Goal: Information Seeking & Learning: Learn about a topic

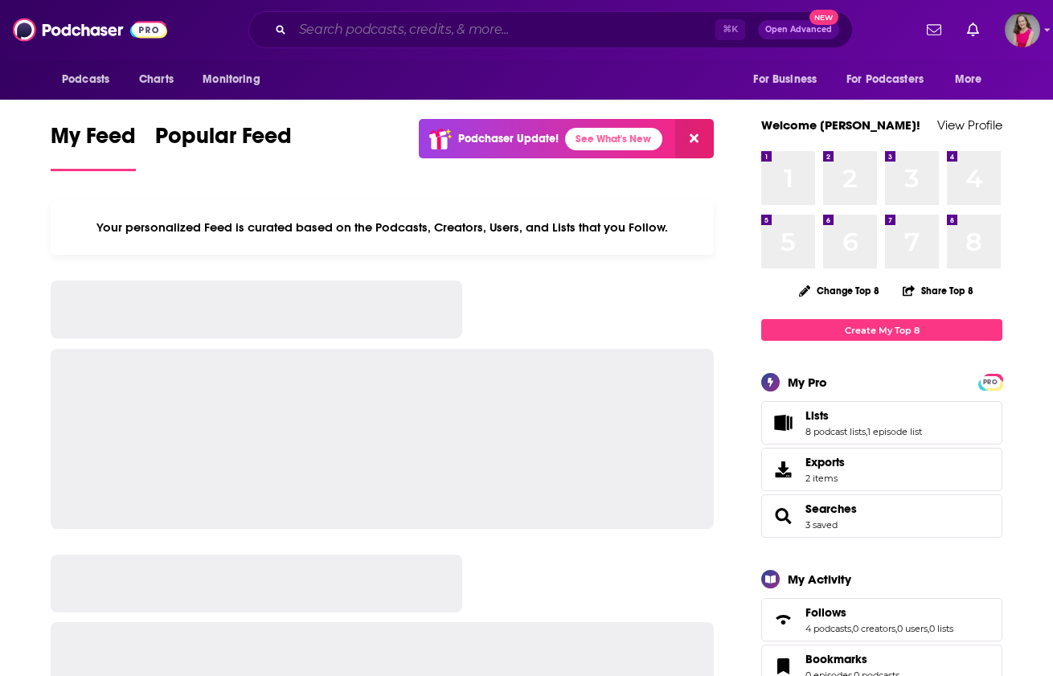
click at [592, 27] on input "Search podcasts, credits, & more..." at bounding box center [504, 30] width 423 height 26
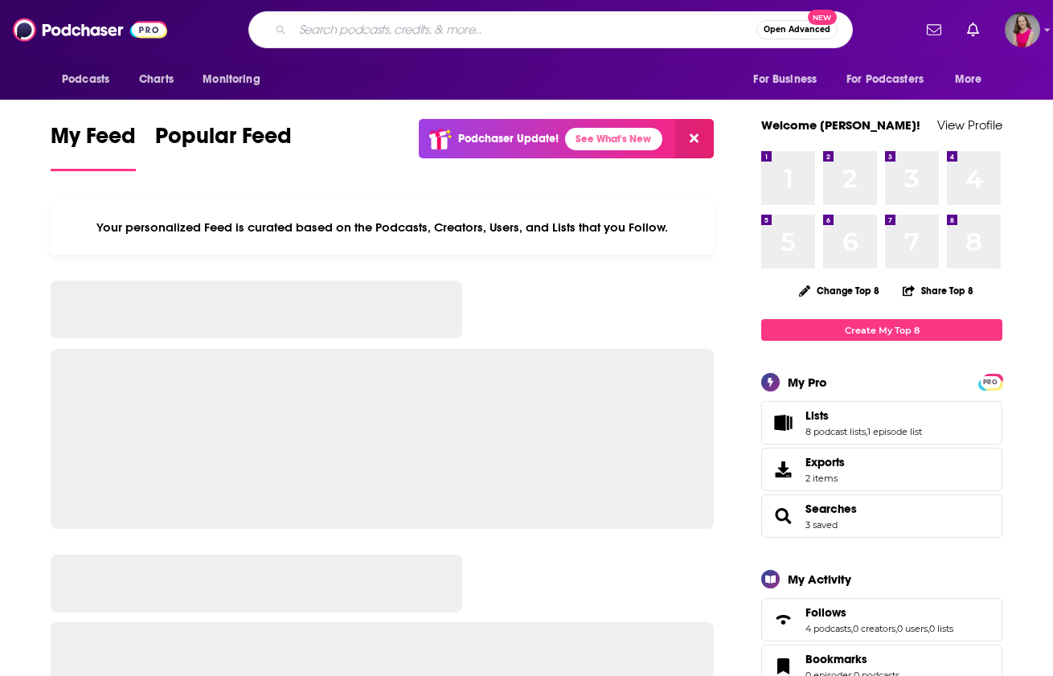
paste input "Six-Figure Secrets of Fractional Experts"
type input "Six-Figure Secrets of Fractional Experts"
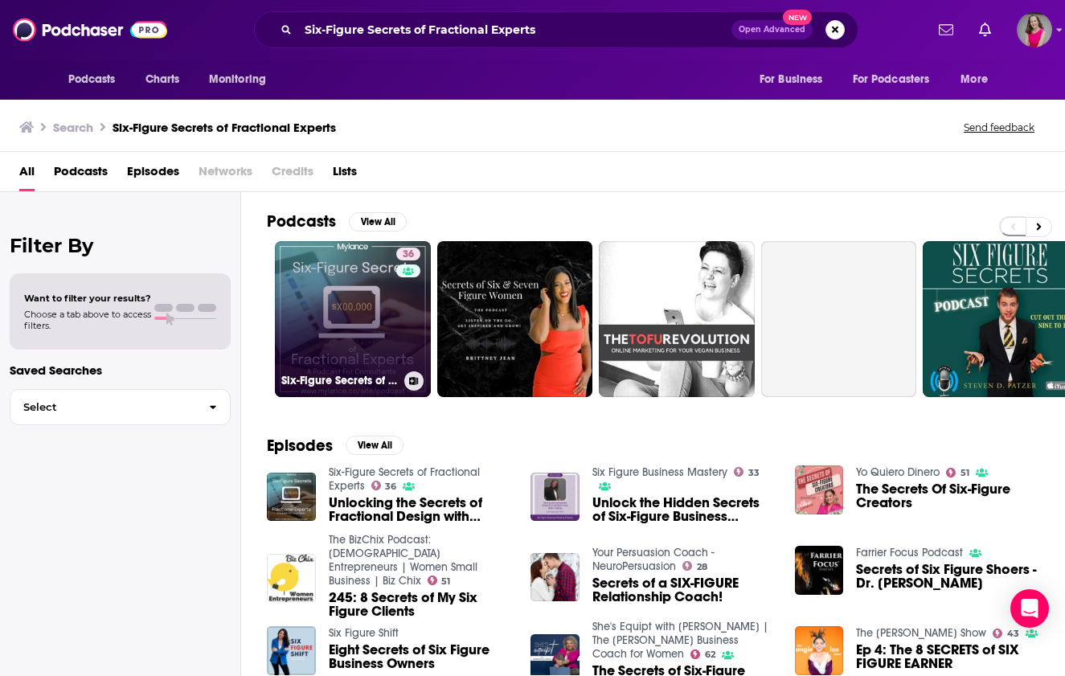
click at [367, 322] on link "36 Six-Figure Secrets of Fractional Experts" at bounding box center [353, 319] width 156 height 156
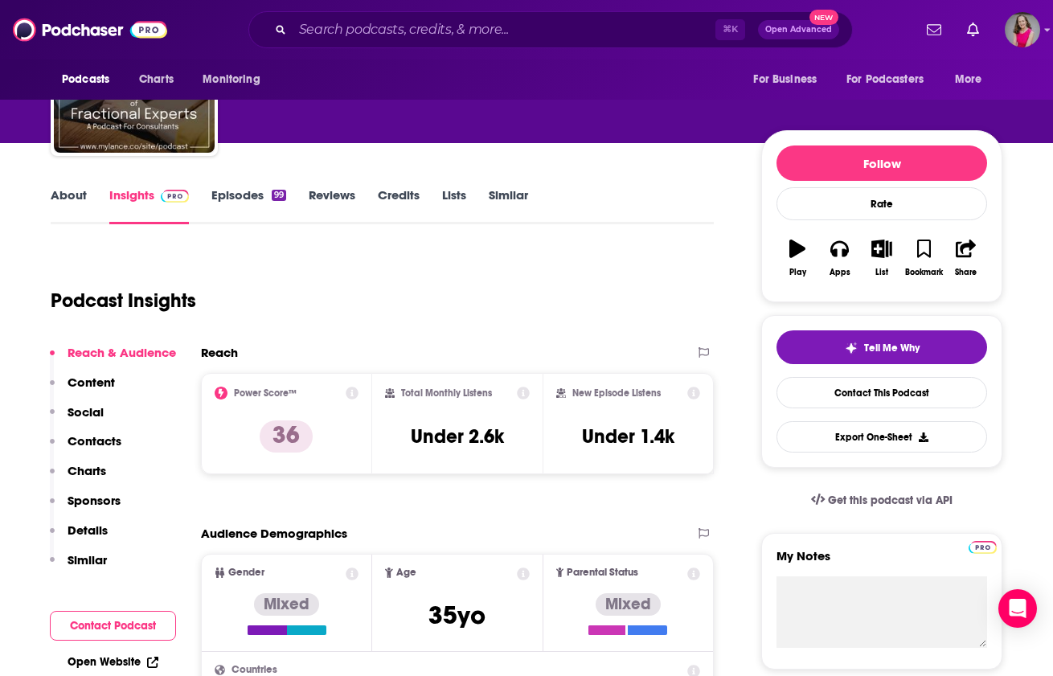
scroll to position [121, 0]
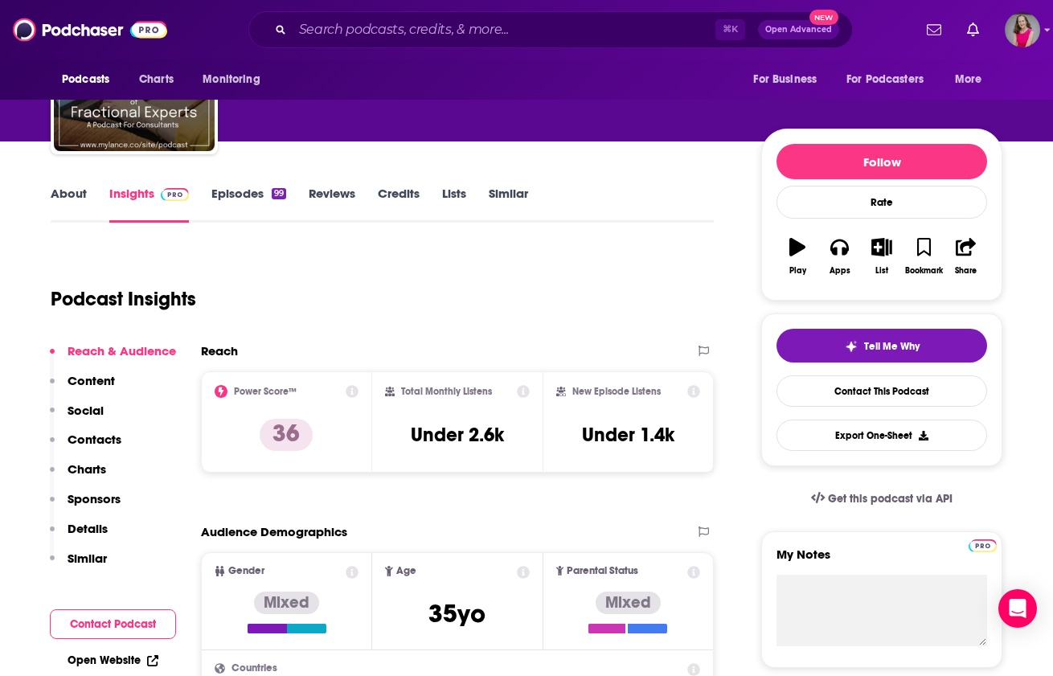
click at [143, 623] on button "Contact Podcast" at bounding box center [113, 624] width 126 height 30
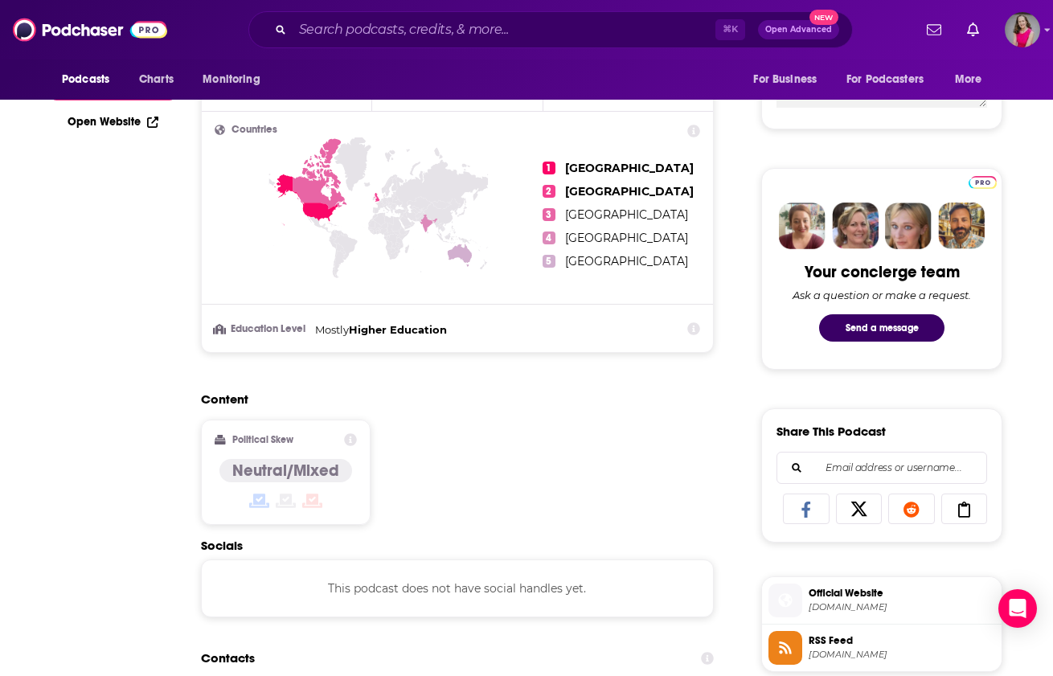
scroll to position [0, 0]
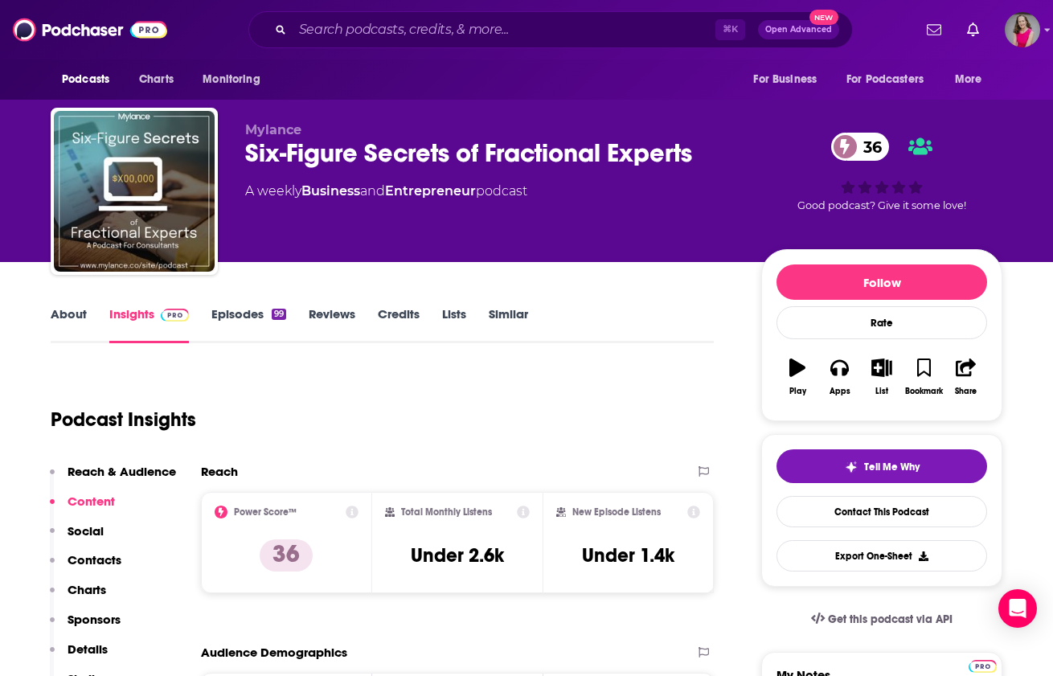
click at [76, 313] on link "About" at bounding box center [69, 324] width 36 height 37
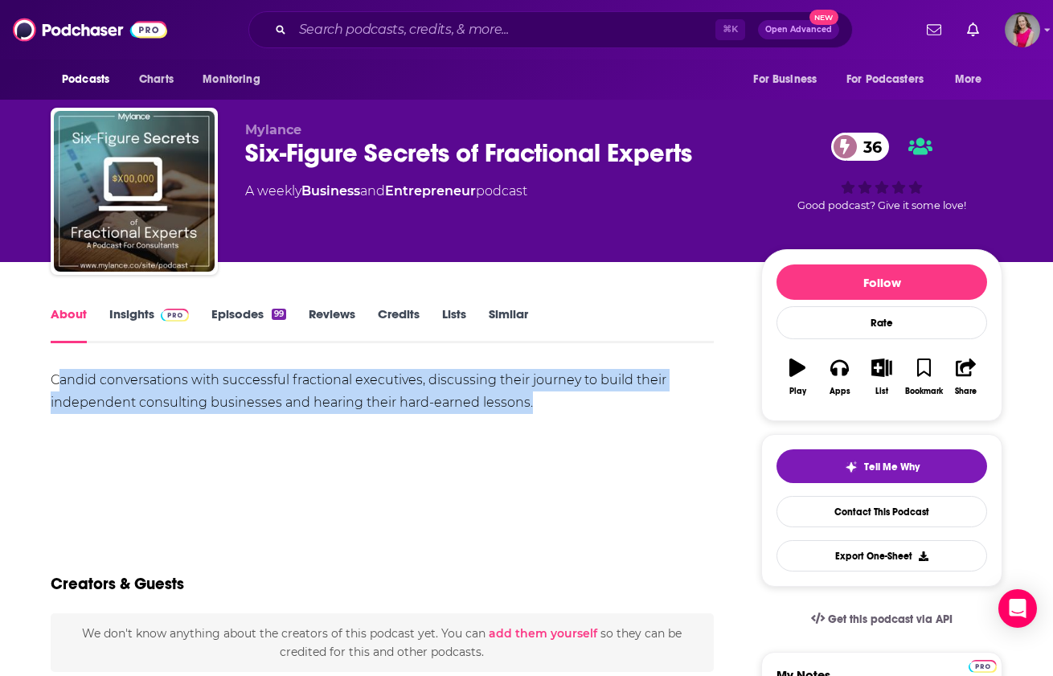
drag, startPoint x: 531, startPoint y: 403, endPoint x: 59, endPoint y: 369, distance: 473.1
click at [59, 369] on div "Candid conversations with successful fractional executives, discussing their jo…" at bounding box center [382, 391] width 663 height 45
copy div "andid conversations with successful fractional executives, discussing their jou…"
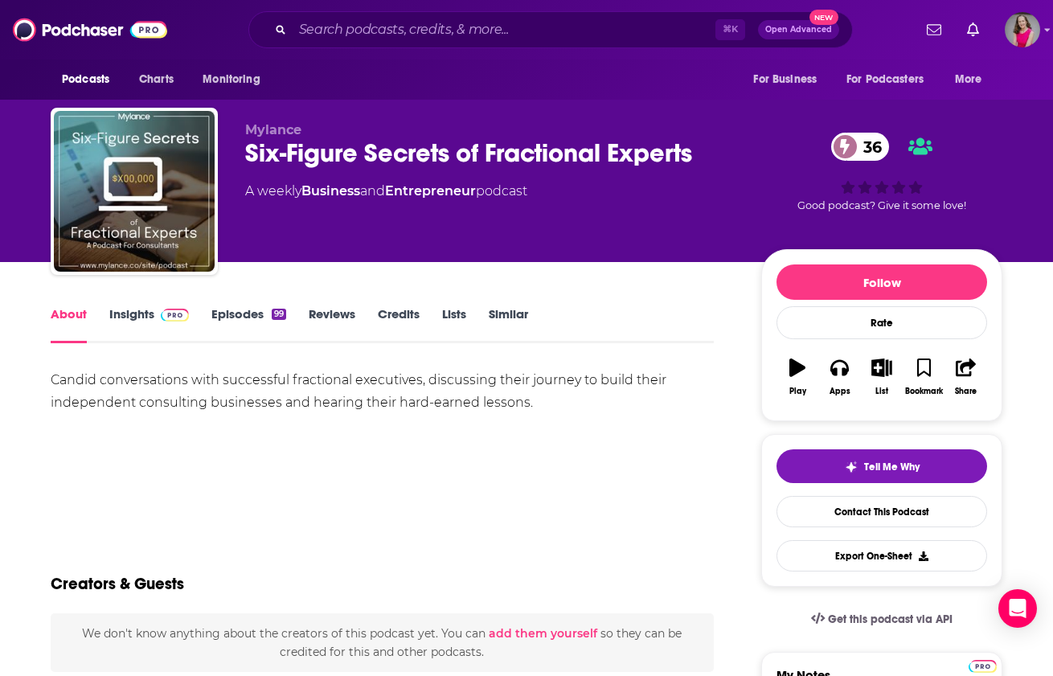
click at [461, 461] on div "Candid conversations with successful fractional executives, discussing their jo…" at bounding box center [382, 425] width 663 height 113
click at [527, 400] on div "Candid conversations with successful fractional executives, discussing their jo…" at bounding box center [382, 391] width 663 height 45
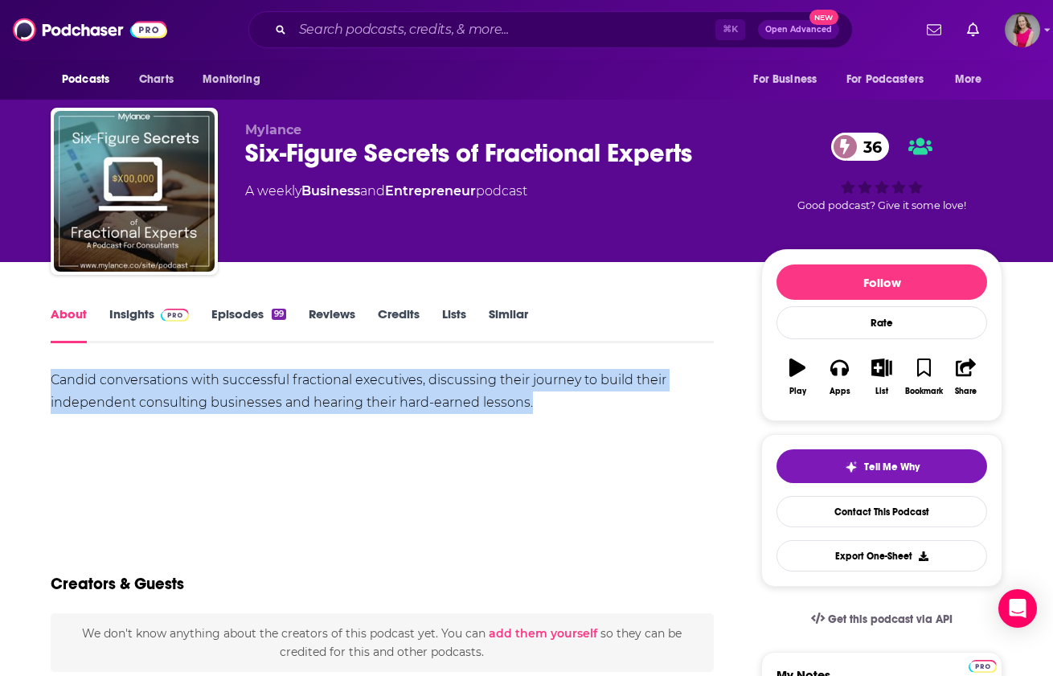
drag, startPoint x: 530, startPoint y: 404, endPoint x: 46, endPoint y: 368, distance: 485.2
copy div "Candid conversations with successful fractional executives, discussing their jo…"
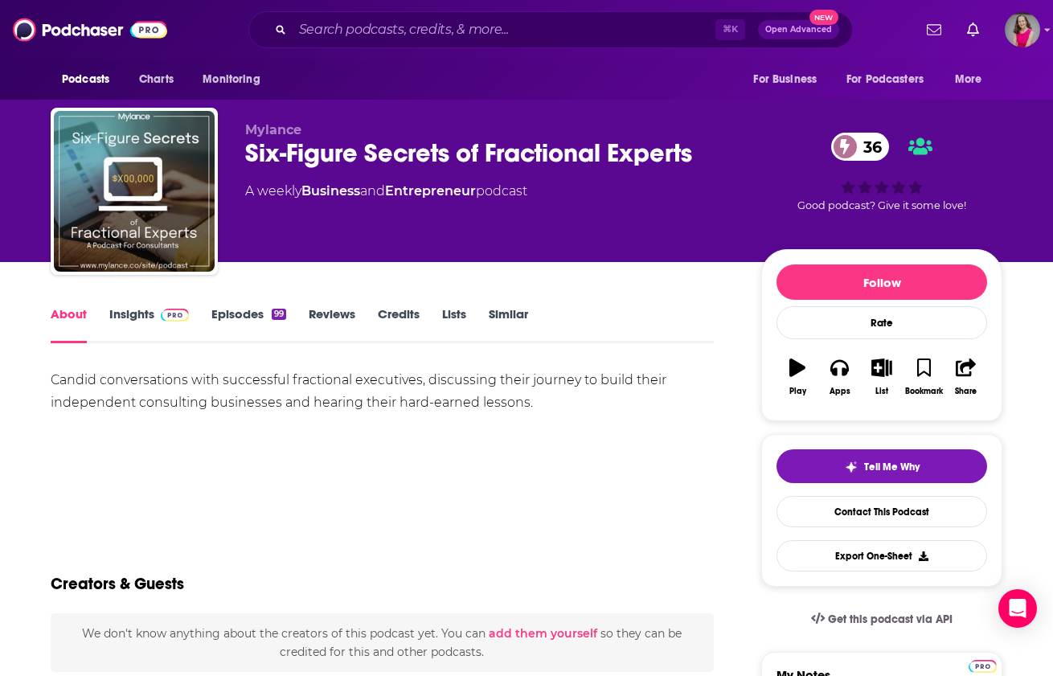
click at [465, 27] on input "Search podcasts, credits, & more..." at bounding box center [504, 30] width 423 height 26
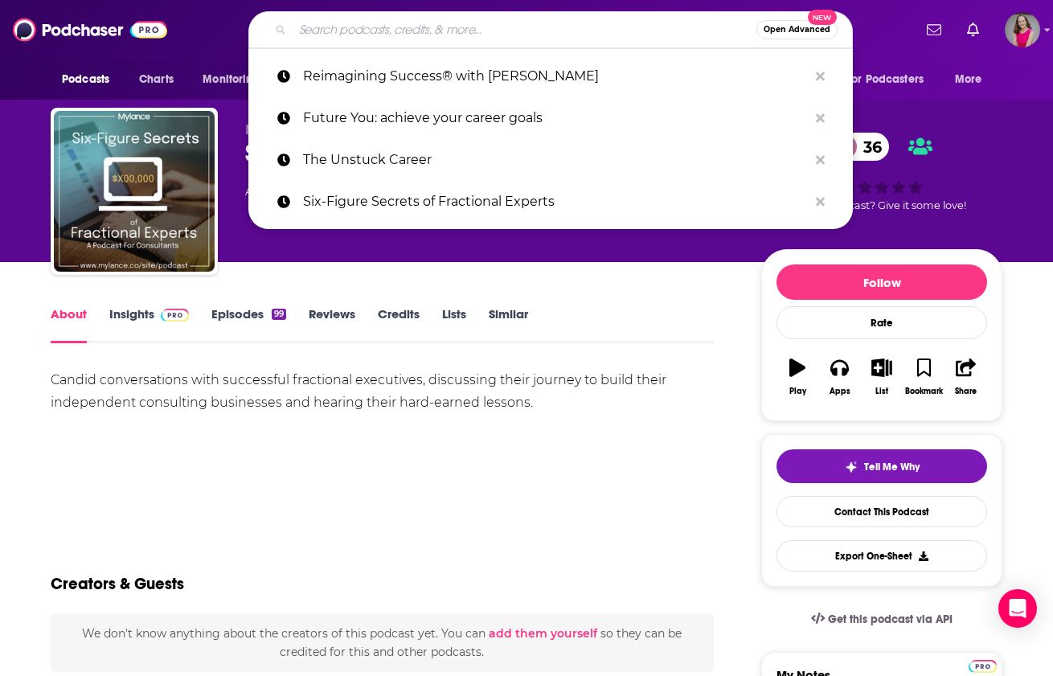
paste input "Future You: achieve your career goals"
type input "Future You: achieve your career goals"
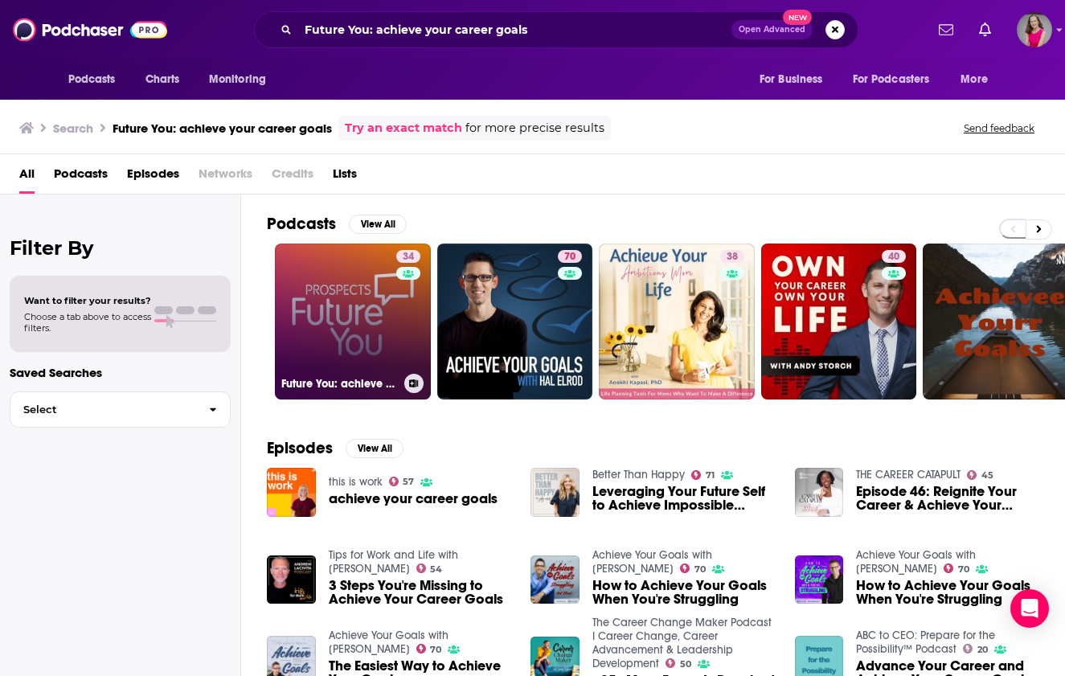
click at [323, 305] on link "34 Future You: achieve your career goals" at bounding box center [353, 322] width 156 height 156
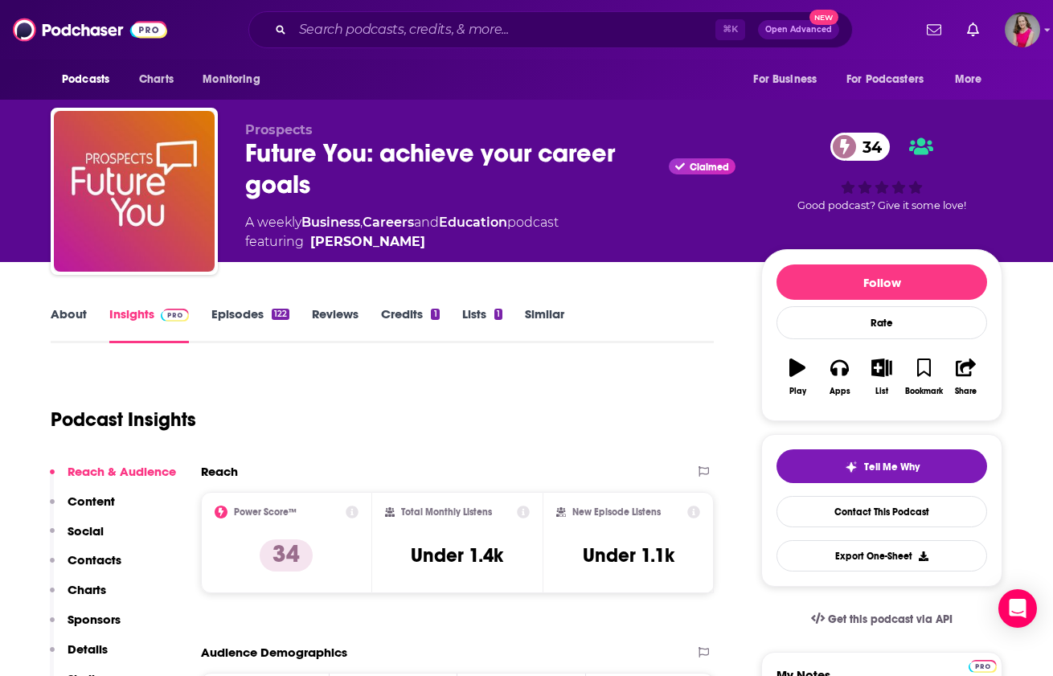
click at [72, 316] on link "About" at bounding box center [69, 324] width 36 height 37
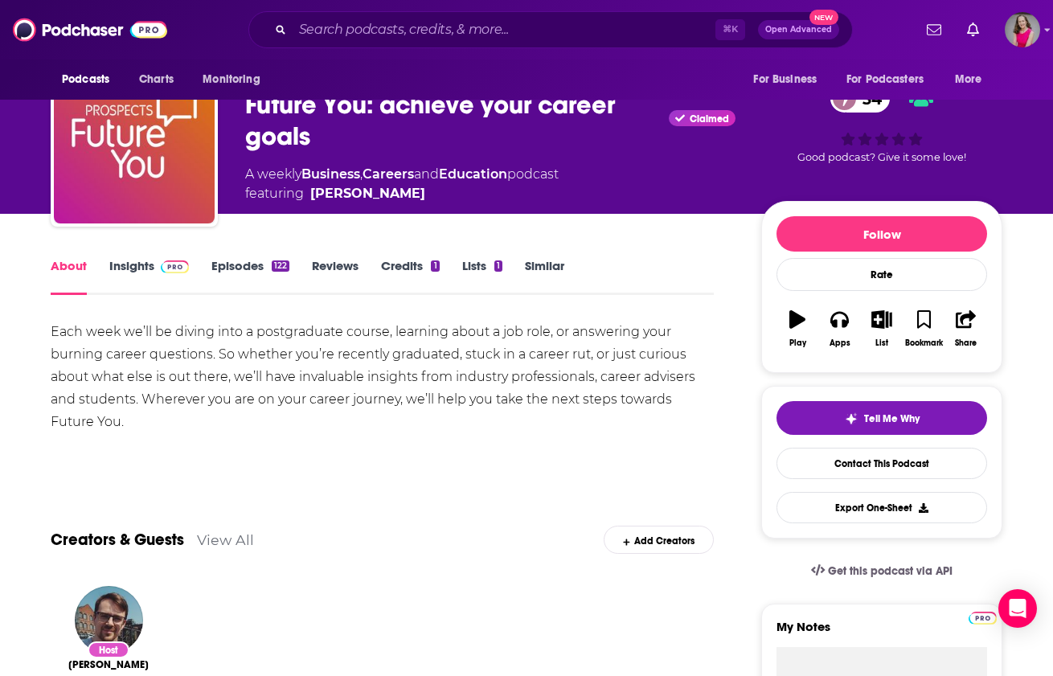
scroll to position [141, 0]
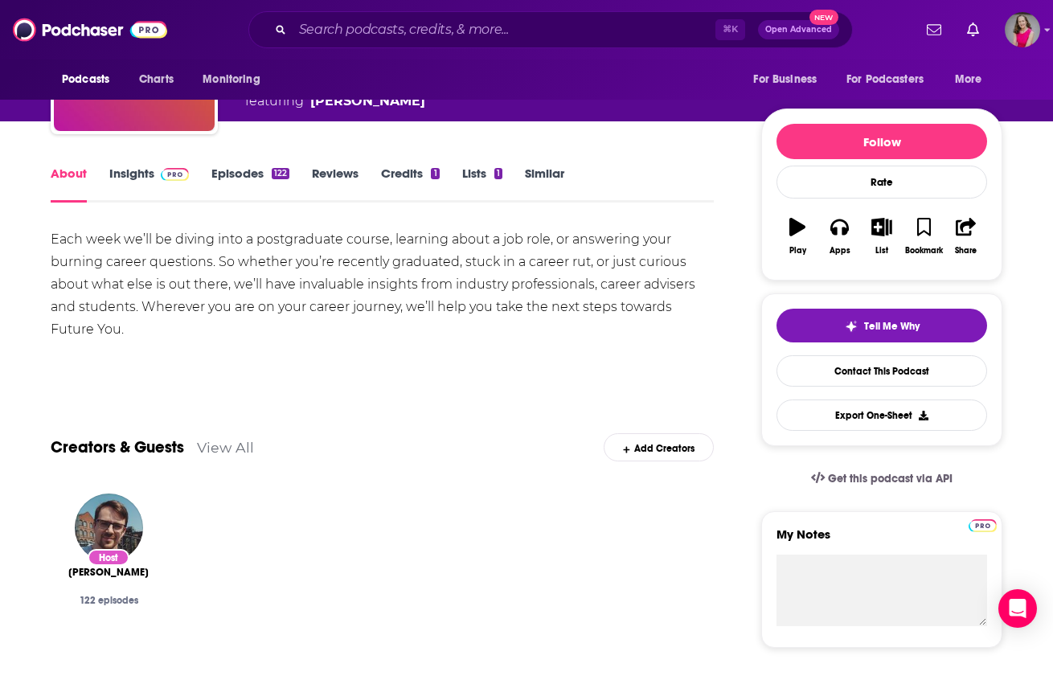
click at [131, 174] on link "Insights" at bounding box center [149, 184] width 80 height 37
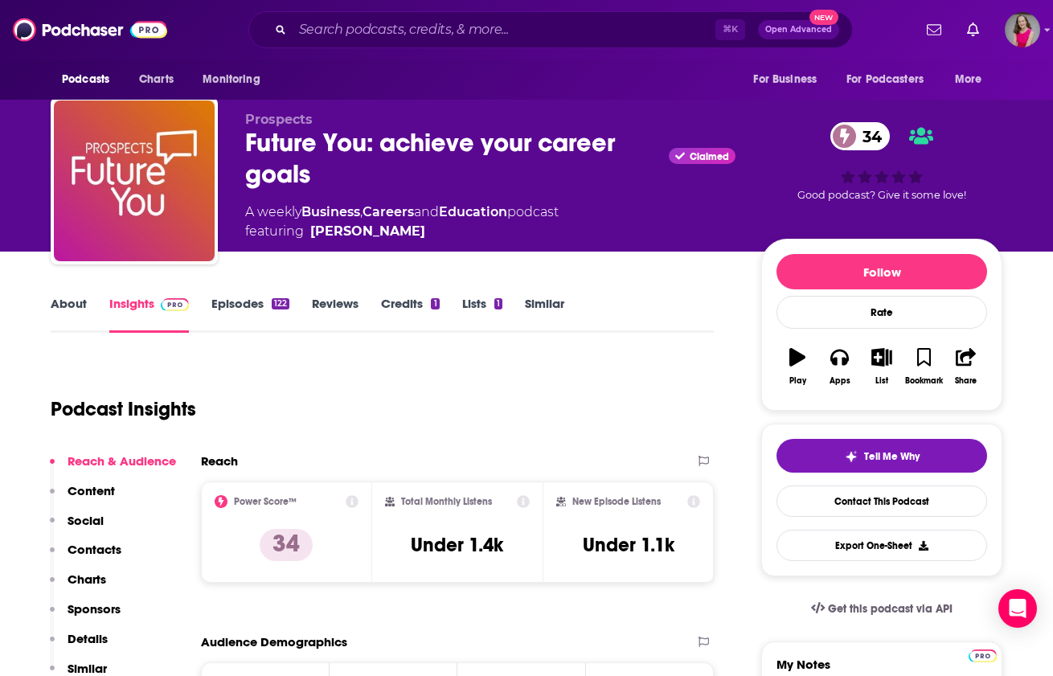
click at [107, 547] on p "Contacts" at bounding box center [95, 549] width 54 height 15
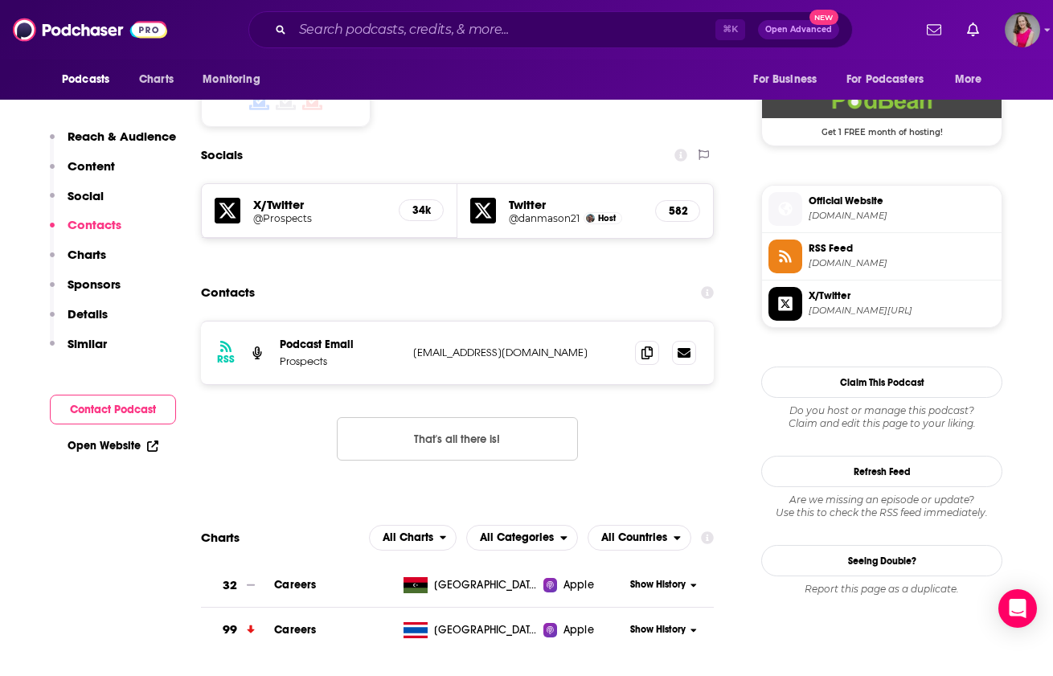
scroll to position [1327, 0]
